Goal: Information Seeking & Learning: Compare options

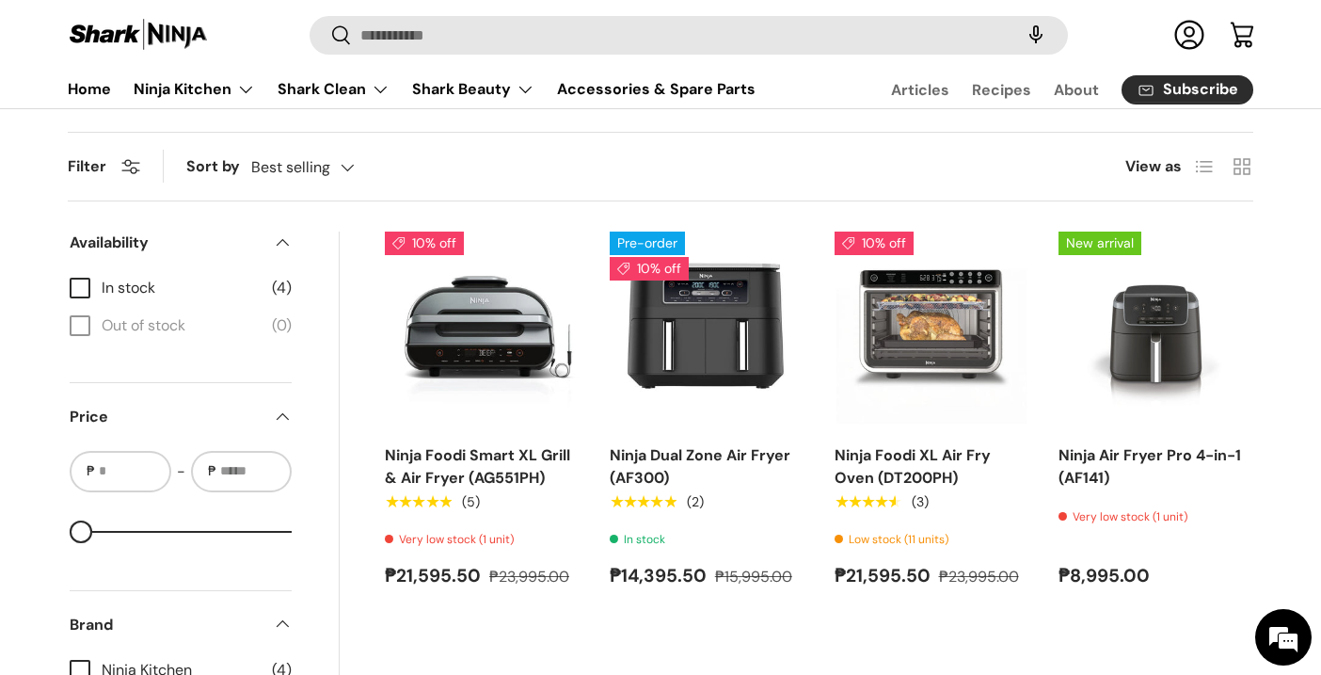
scroll to position [566, 0]
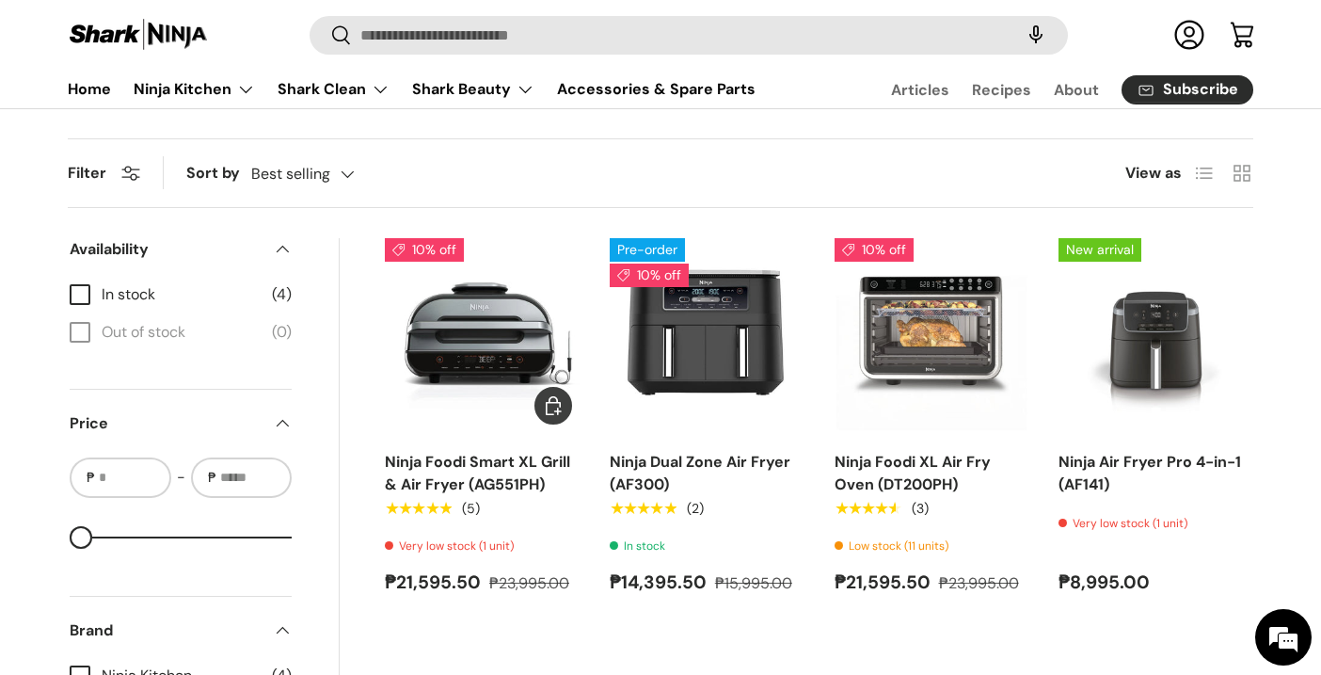
click at [0, 0] on img "Ninja Foodi Smart XL Grill & Air Fryer (AG551PH)" at bounding box center [0, 0] width 0 height 0
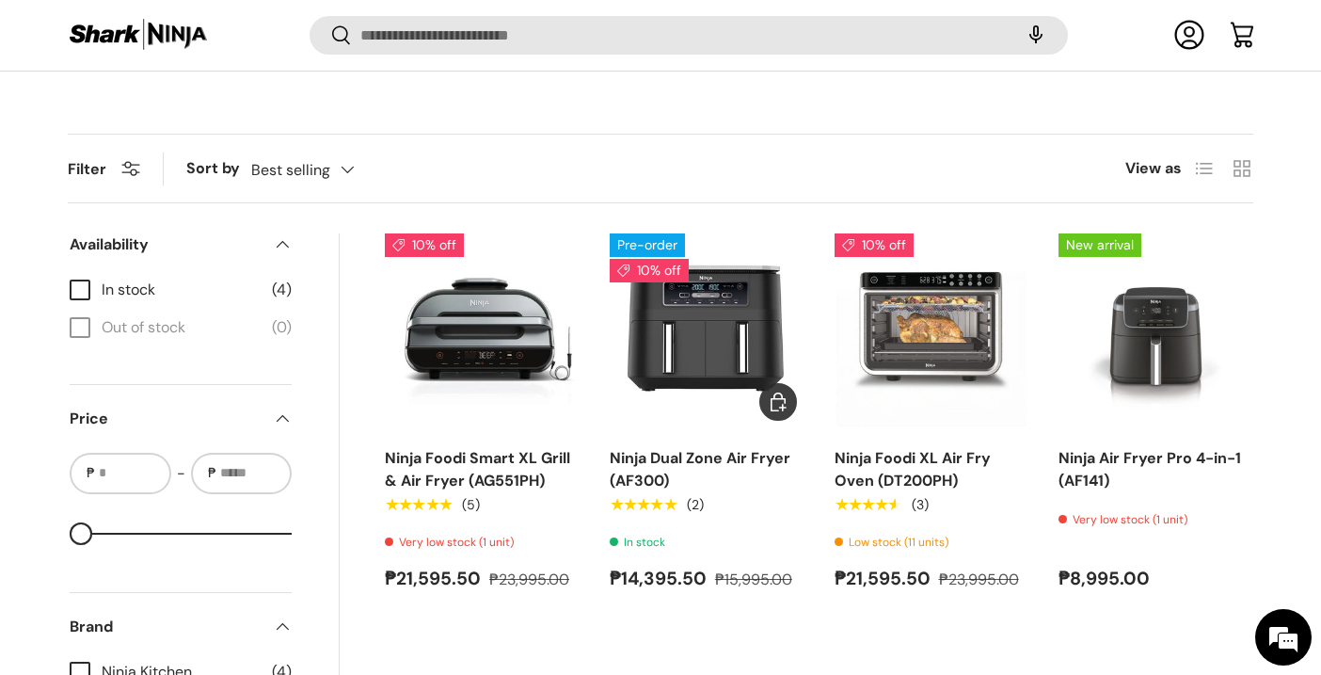
click at [0, 0] on img "Ninja Dual Zone Air Fryer (AF300)" at bounding box center [0, 0] width 0 height 0
click at [0, 0] on img "Ninja Air Fryer Pro 4-in-1 (AF141)" at bounding box center [0, 0] width 0 height 0
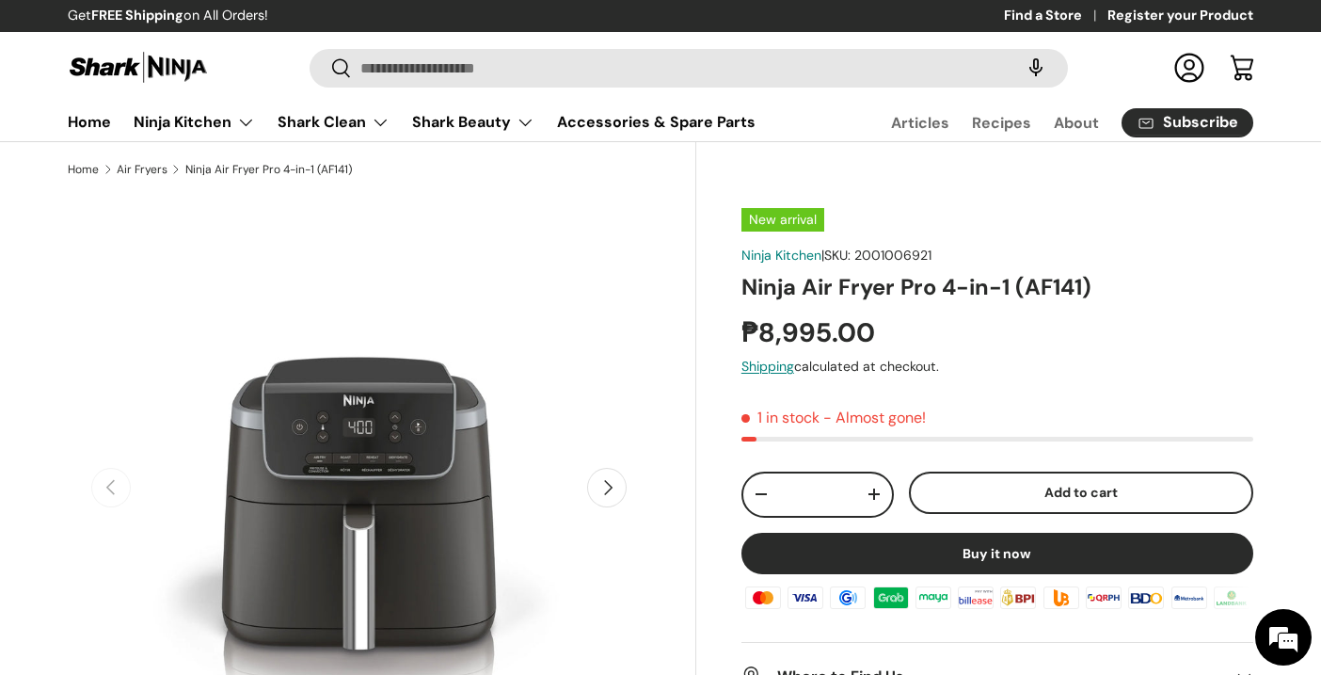
click at [613, 481] on button "Next" at bounding box center [607, 488] width 40 height 40
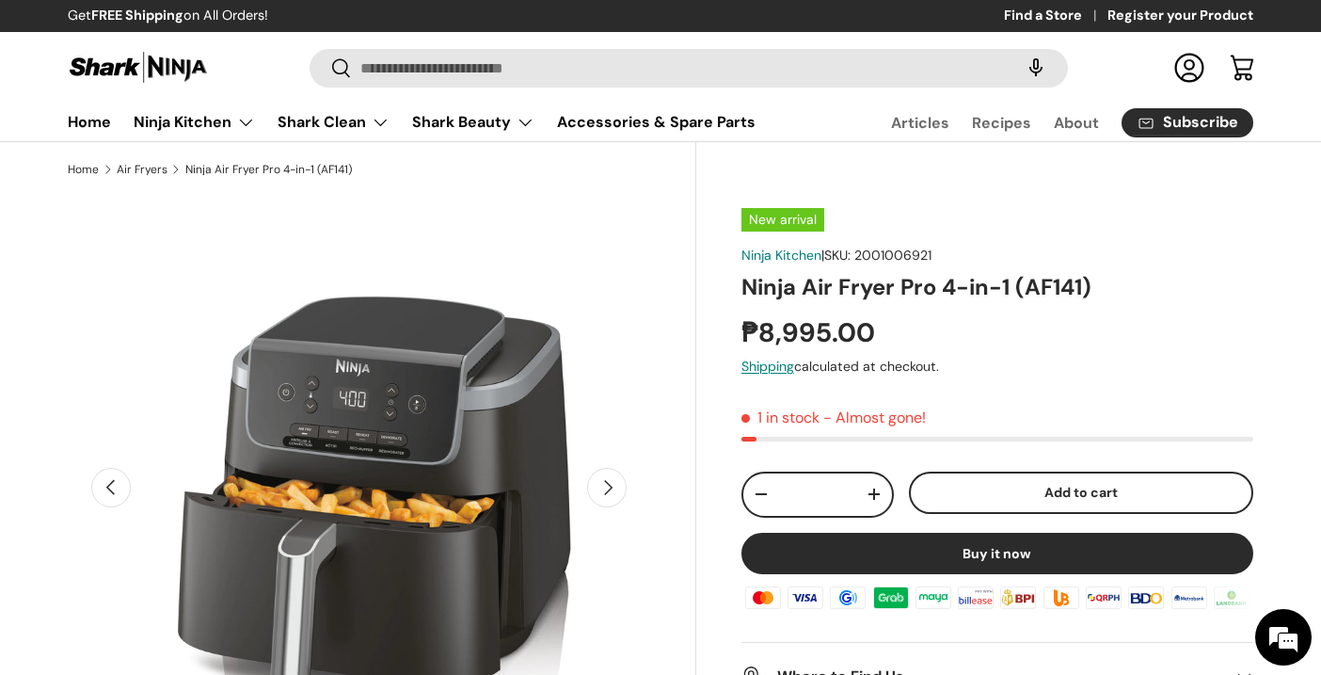
scroll to position [0, 592]
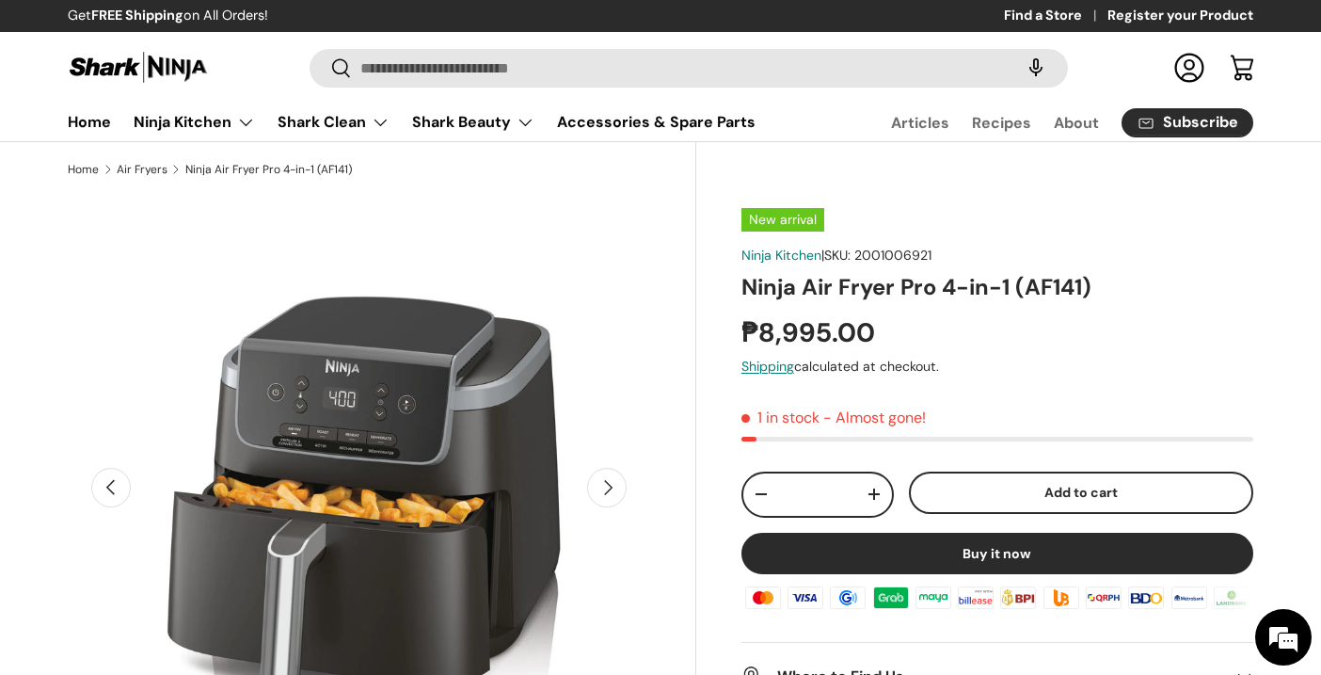
click at [614, 486] on button "Next" at bounding box center [607, 488] width 40 height 40
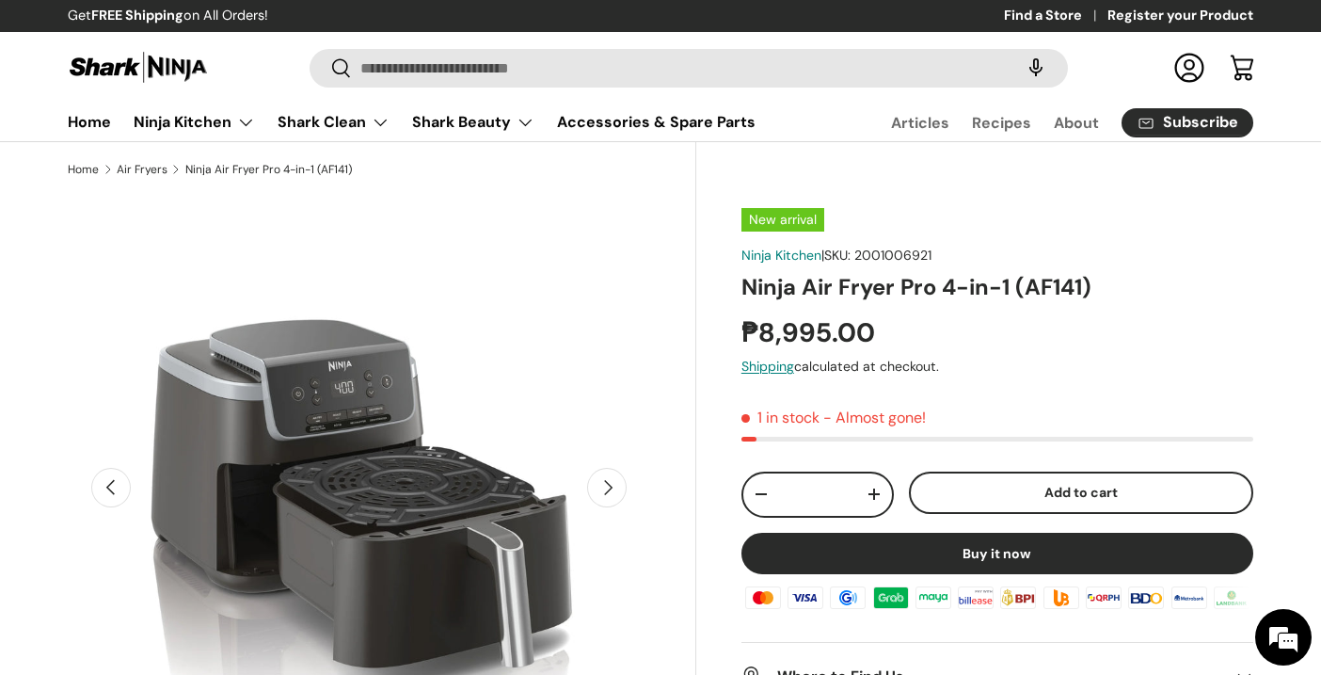
scroll to position [0, 1183]
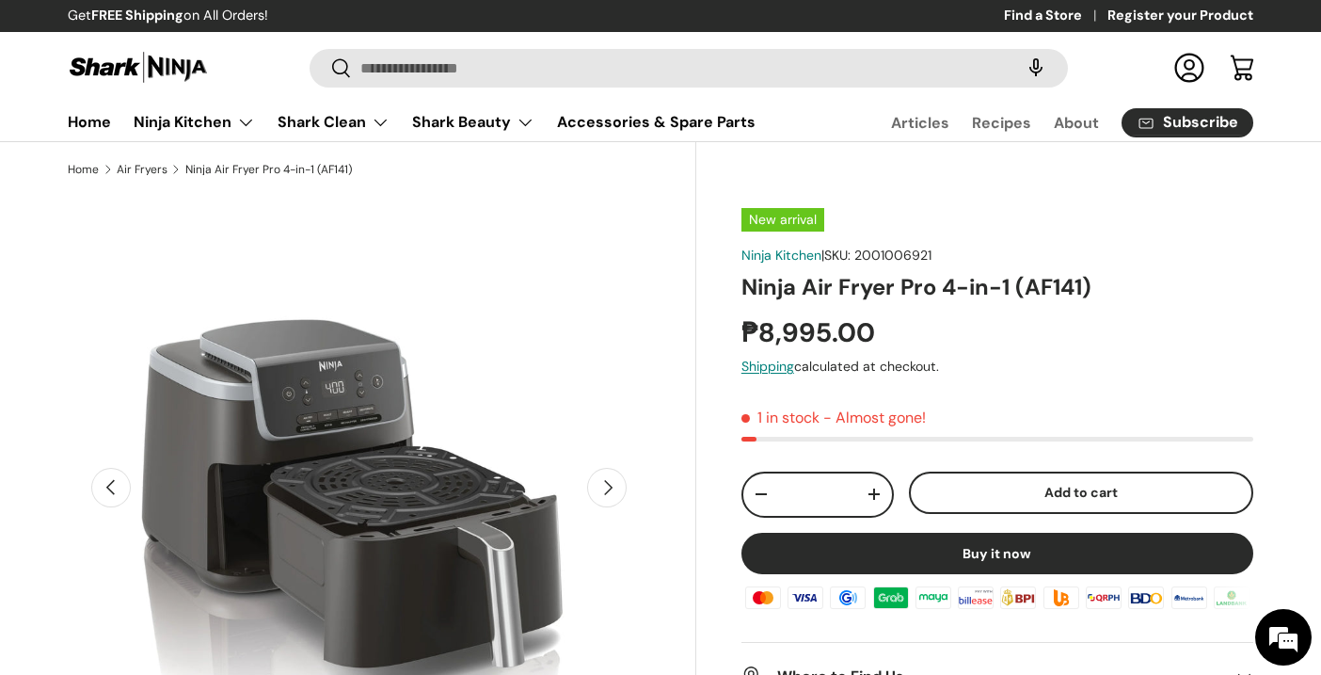
click at [614, 486] on button "Next" at bounding box center [607, 488] width 40 height 40
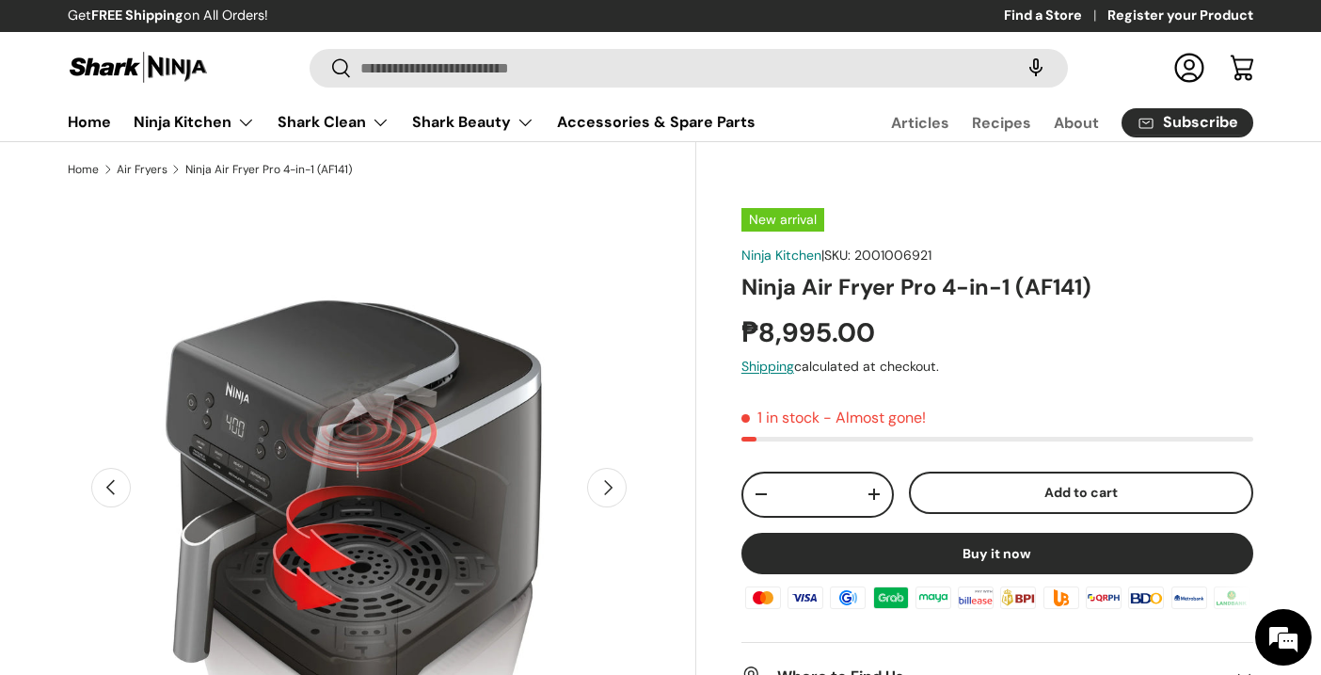
scroll to position [0, 0]
click at [614, 486] on button "Next" at bounding box center [607, 488] width 40 height 40
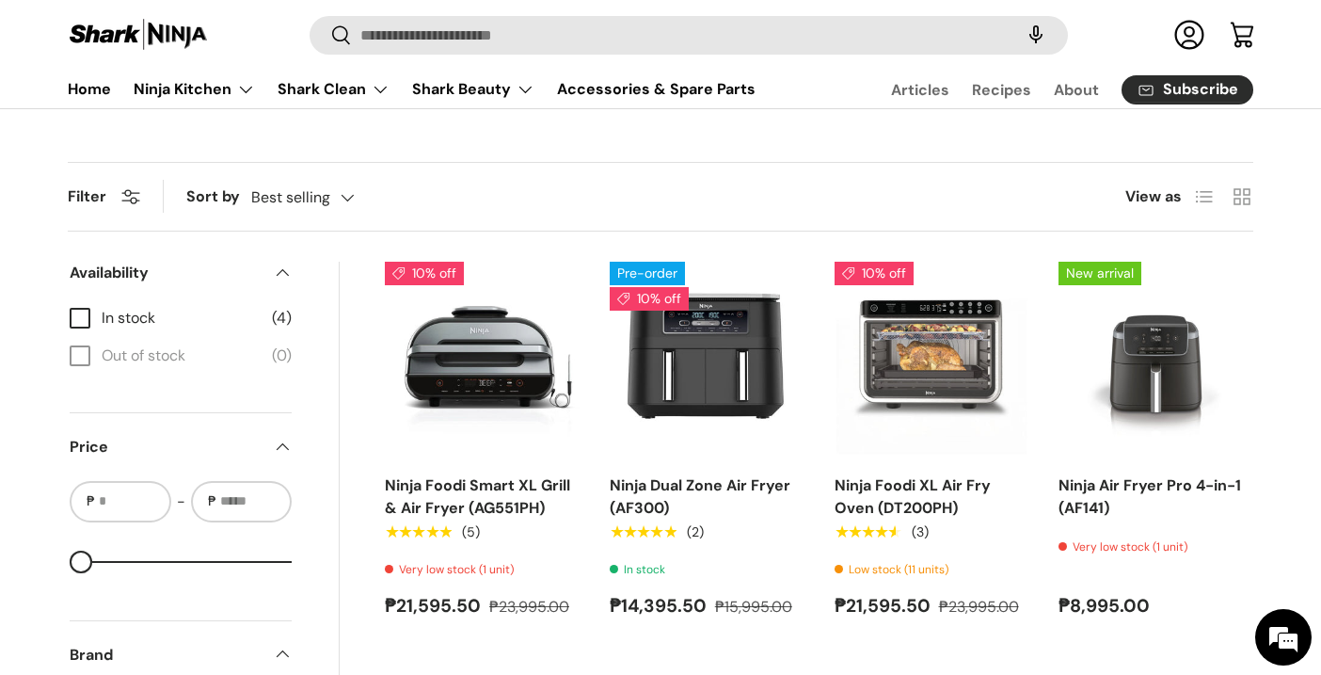
scroll to position [544, 0]
